Goal: Transaction & Acquisition: Purchase product/service

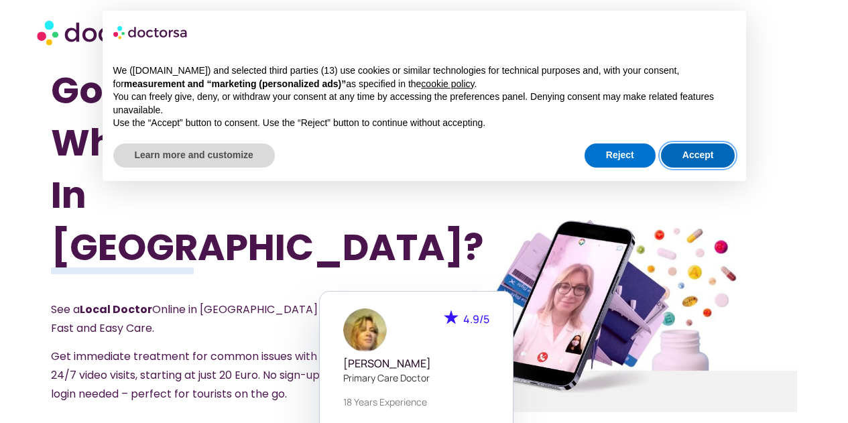
click at [709, 145] on button "Accept" at bounding box center [698, 155] width 74 height 24
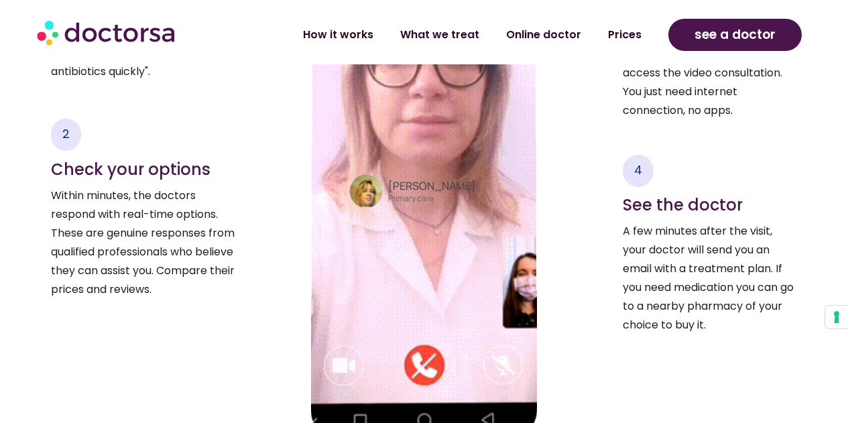
scroll to position [2038, 0]
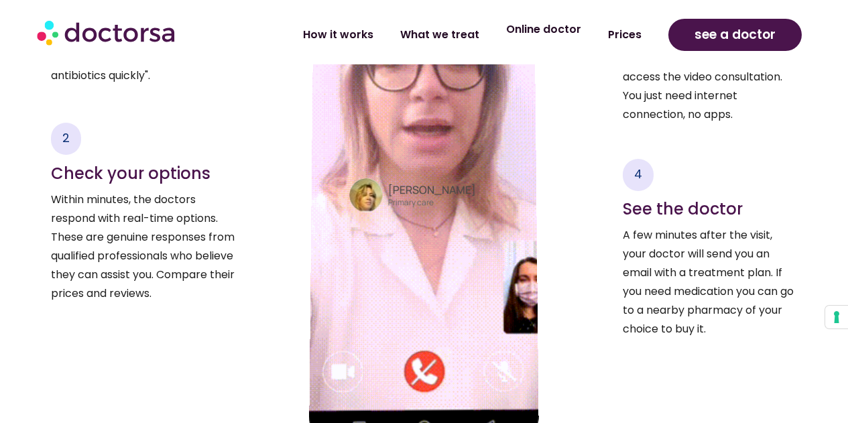
click at [547, 36] on link "Online doctor" at bounding box center [544, 29] width 102 height 31
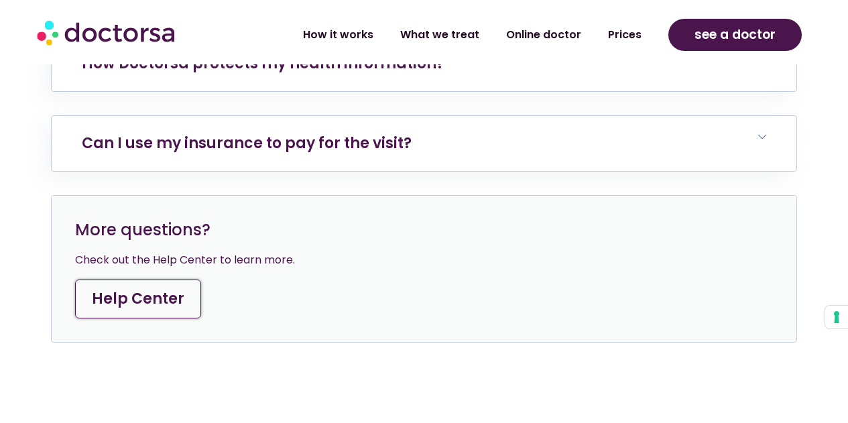
scroll to position [4882, 0]
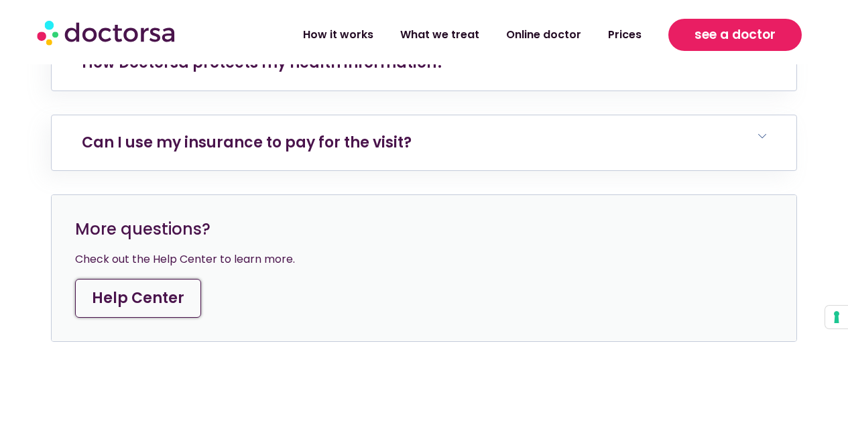
click at [720, 34] on span "see a doctor" at bounding box center [735, 34] width 81 height 21
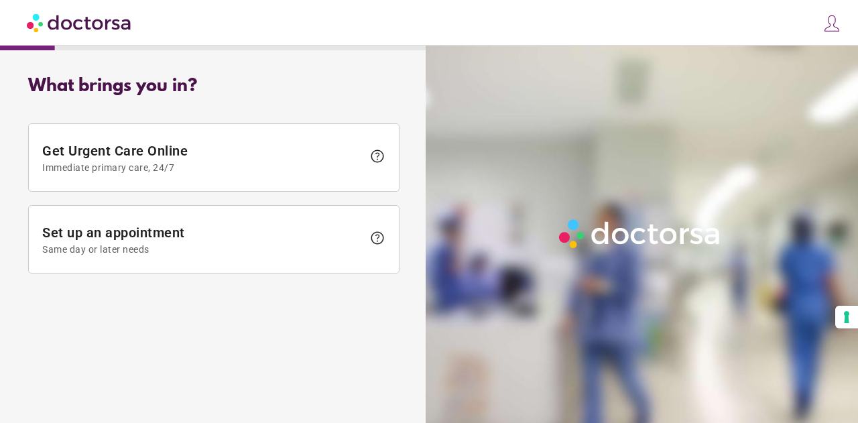
click at [832, 30] on img at bounding box center [832, 23] width 19 height 19
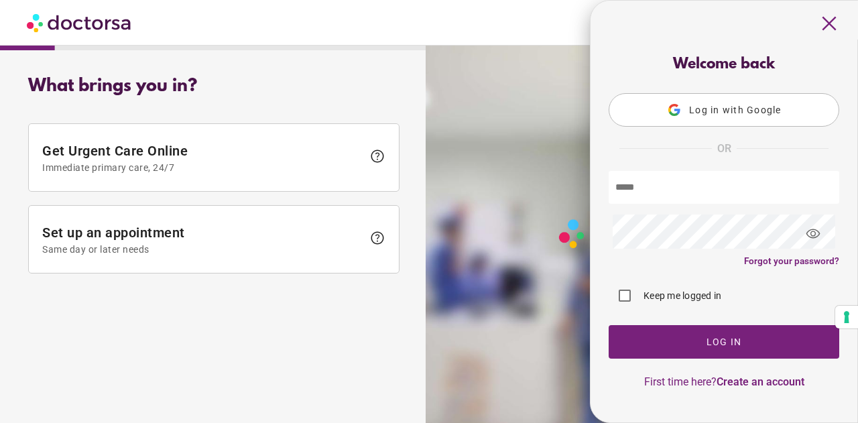
click at [657, 191] on input "text" at bounding box center [724, 187] width 231 height 33
type input "**********"
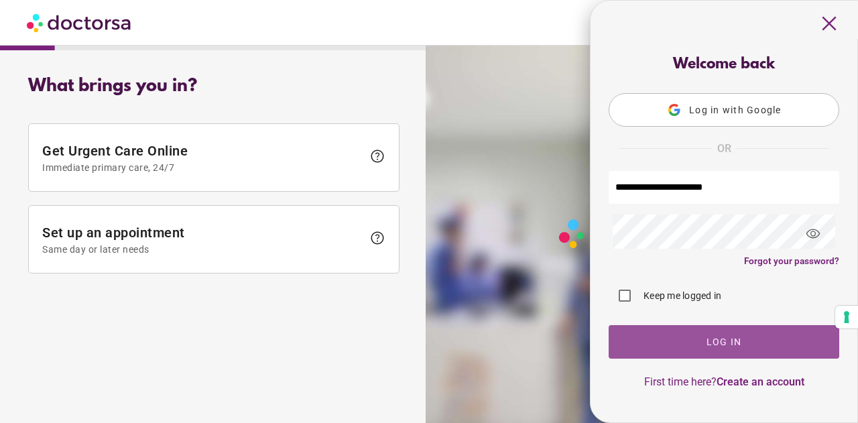
click at [734, 333] on span "button" at bounding box center [724, 342] width 231 height 34
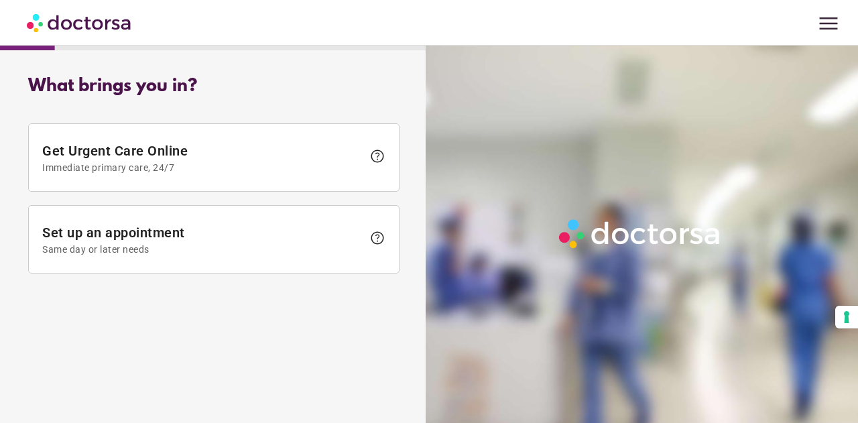
drag, startPoint x: 0, startPoint y: 0, endPoint x: 734, endPoint y: 333, distance: 805.7
click at [734, 333] on div at bounding box center [645, 257] width 438 height 423
click at [825, 19] on span "menu" at bounding box center [828, 23] width 25 height 25
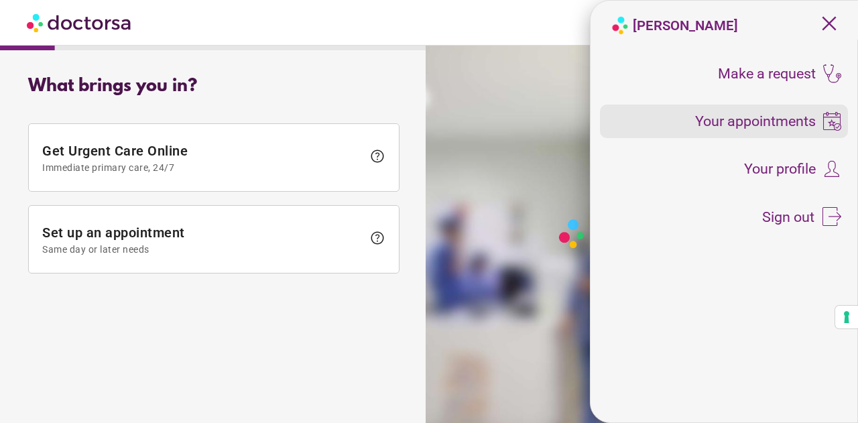
click at [754, 126] on span "Your appointments" at bounding box center [755, 121] width 121 height 15
